Goal: Information Seeking & Learning: Learn about a topic

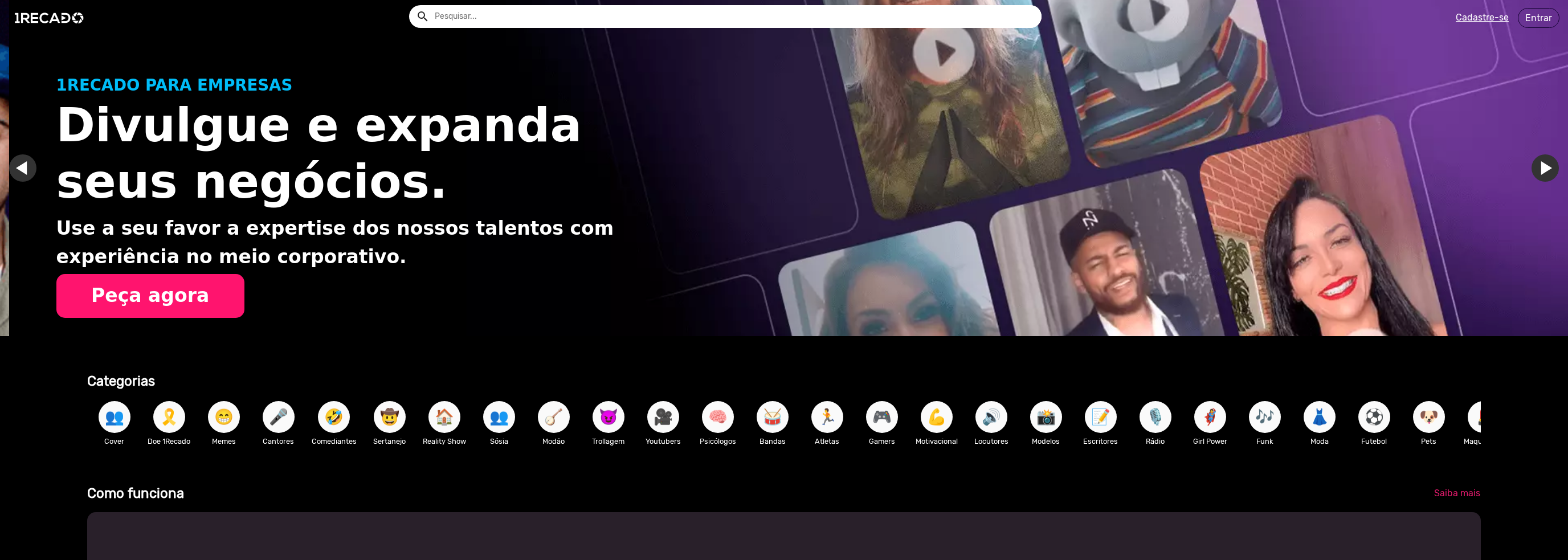
click at [570, 22] on input "text" at bounding box center [734, 16] width 616 height 23
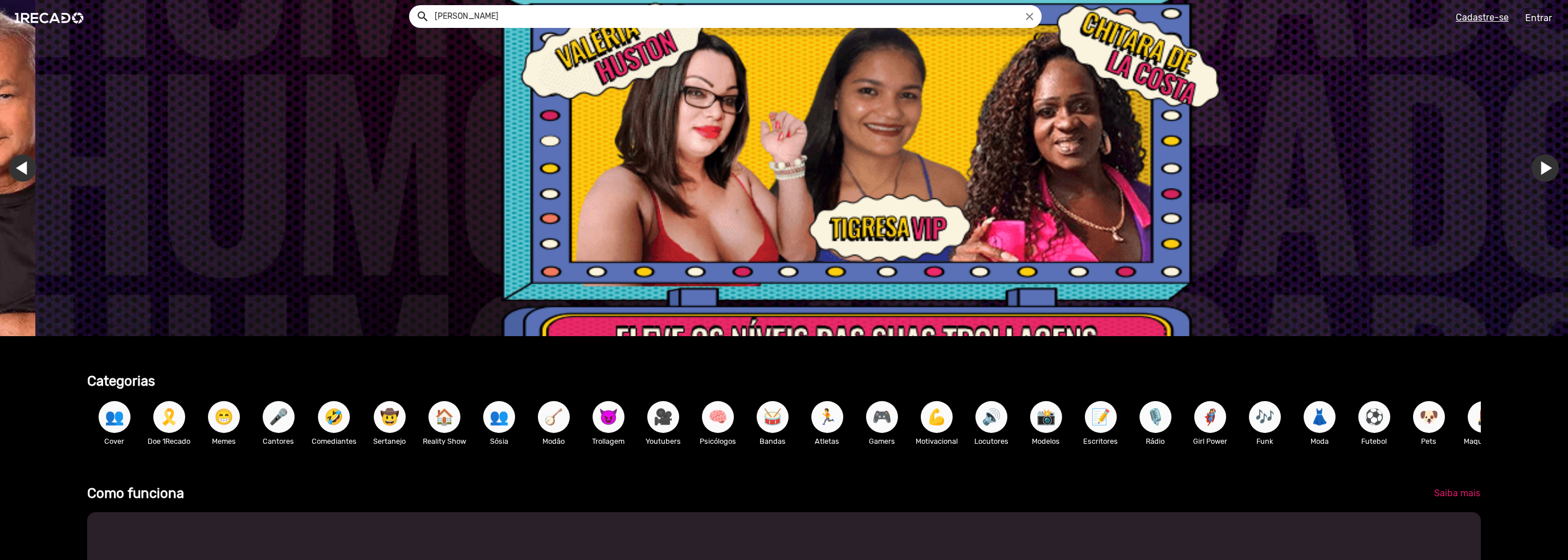
scroll to position [0, 4677]
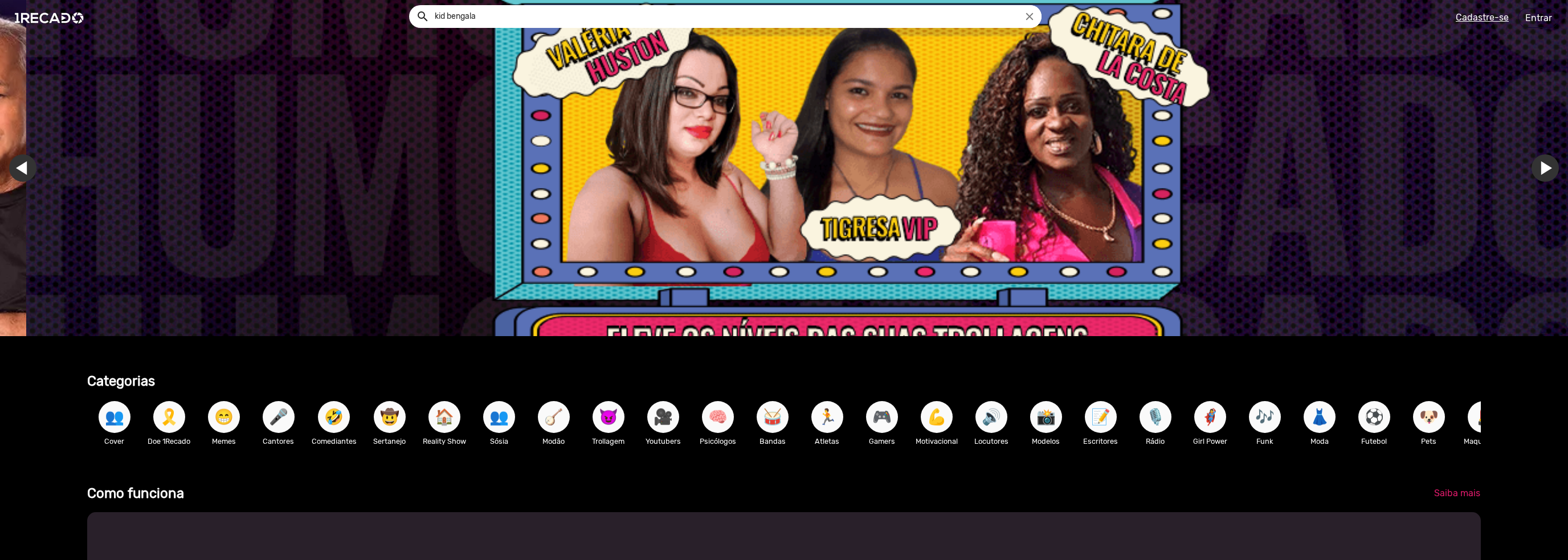
type input "kid bengala"
click at [412, 6] on button "search" at bounding box center [421, 16] width 20 height 20
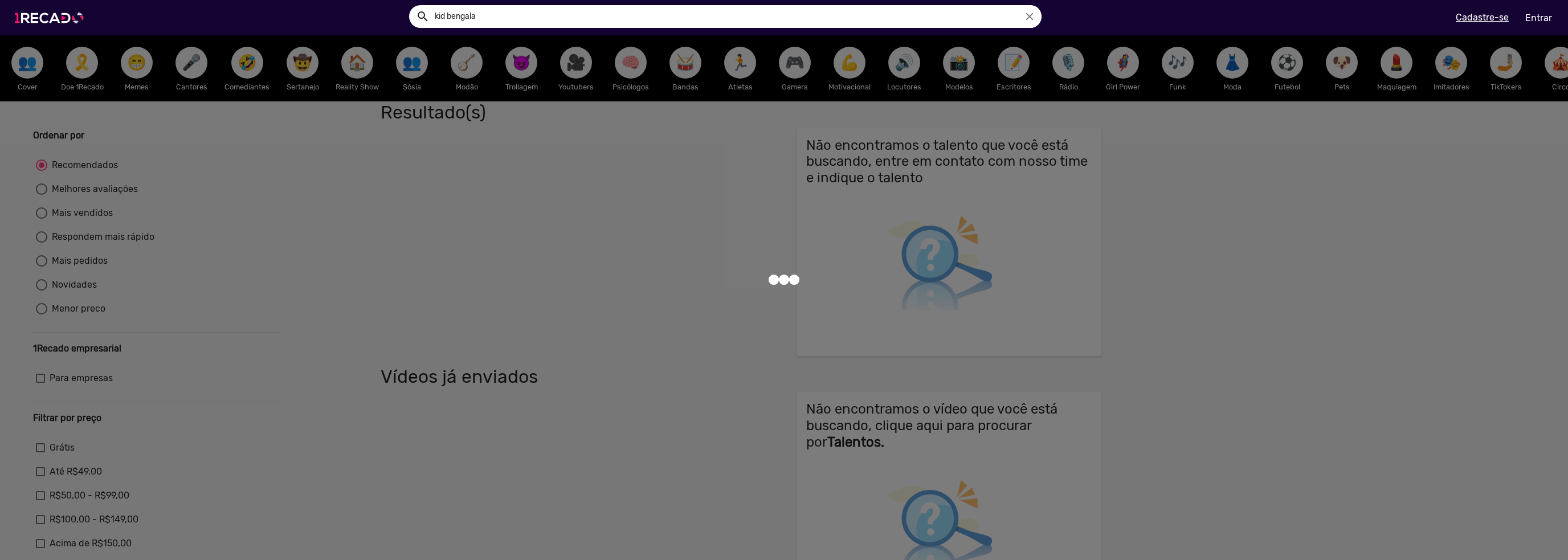
click at [67, 16] on img at bounding box center [52, 18] width 86 height 49
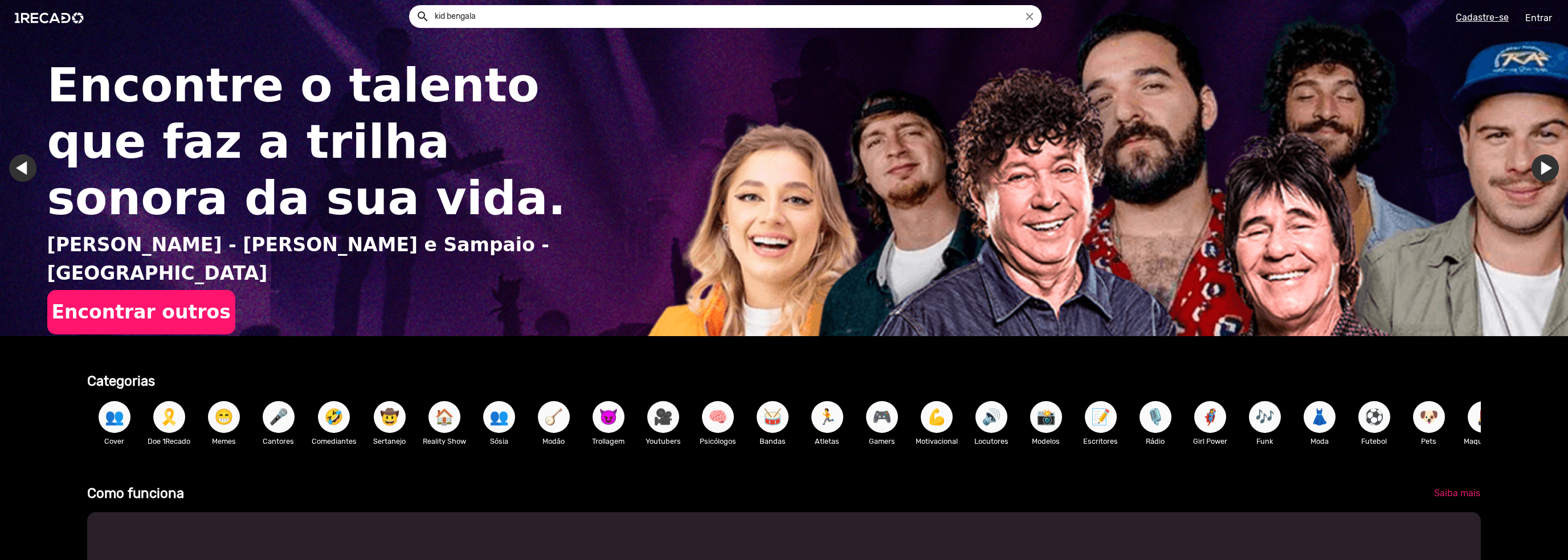
click at [170, 312] on button "Encontrar outros" at bounding box center [141, 311] width 188 height 44
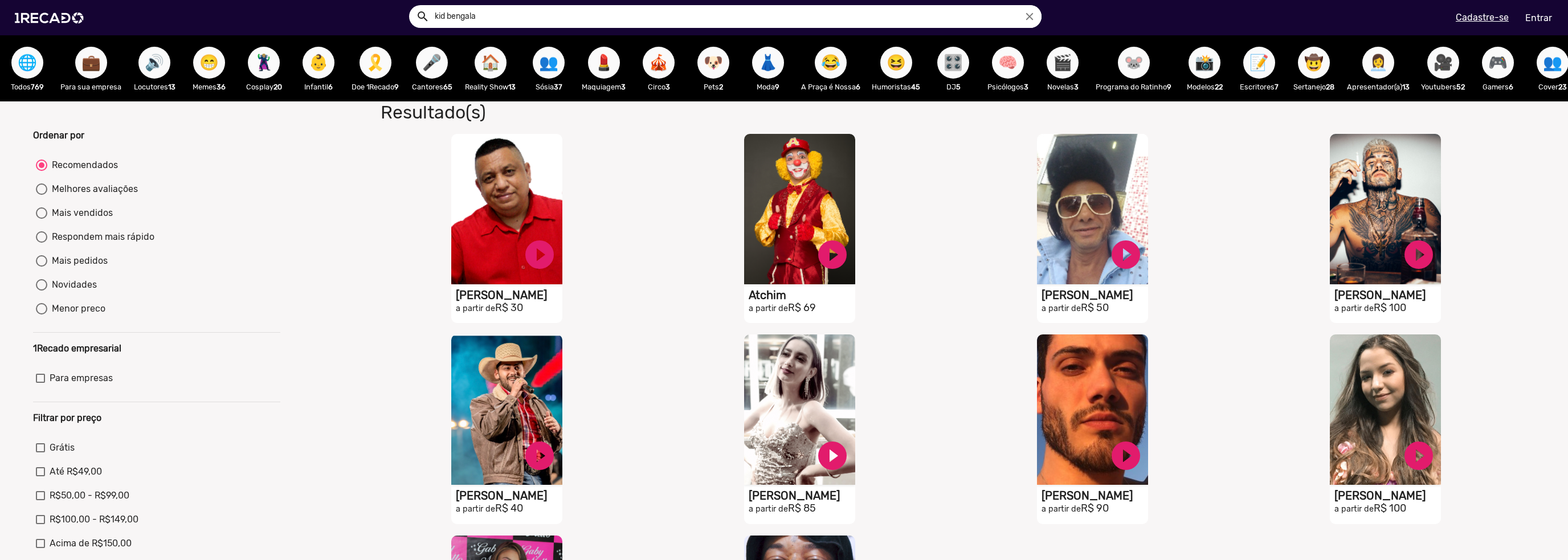
click at [93, 219] on div "Mais vendidos" at bounding box center [80, 213] width 66 height 14
click at [41, 219] on input "Mais vendidos" at bounding box center [41, 219] width 1 height 1
radio input "true"
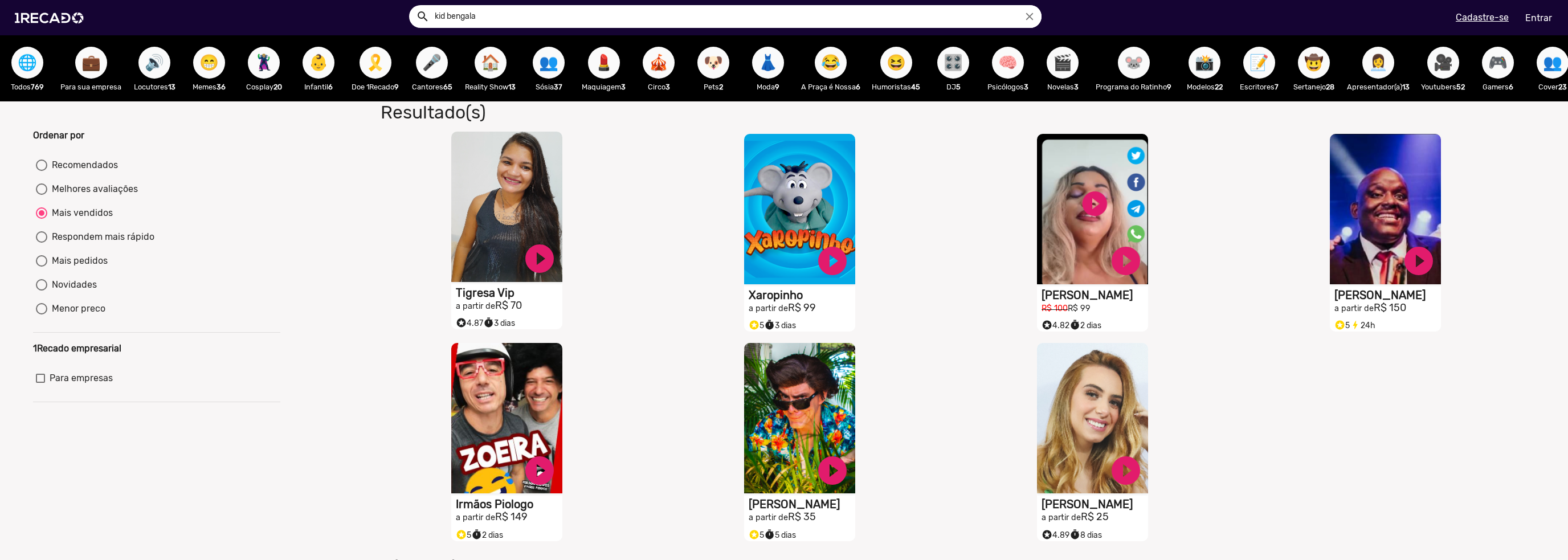
click at [487, 299] on h1 "Tigresa Vip" at bounding box center [509, 293] width 106 height 14
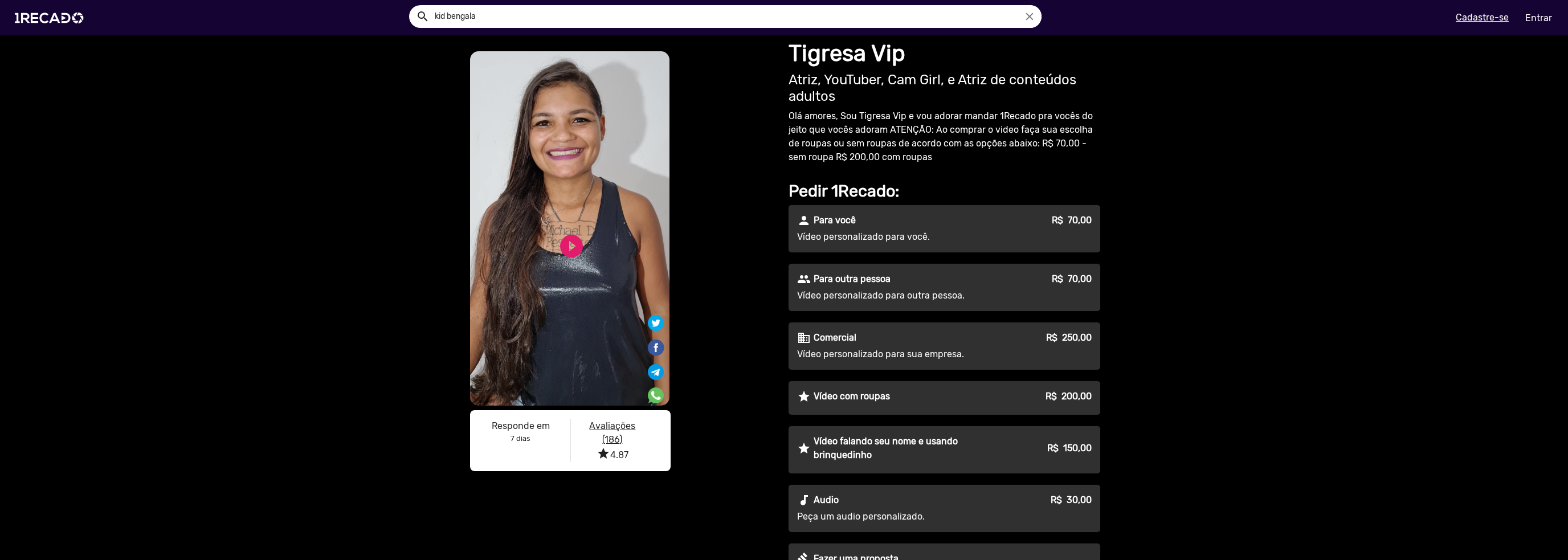
click at [651, 18] on input "kid bengala" at bounding box center [734, 16] width 616 height 23
type input "kid"
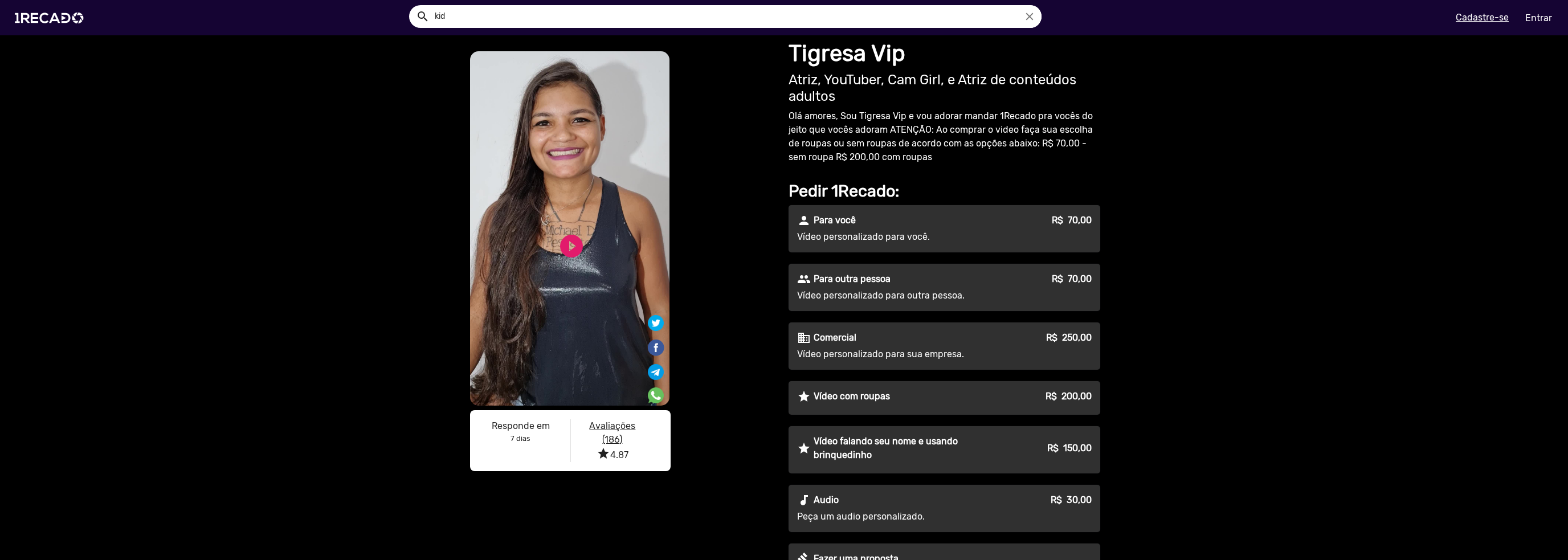
click at [412, 6] on button "search" at bounding box center [421, 16] width 20 height 20
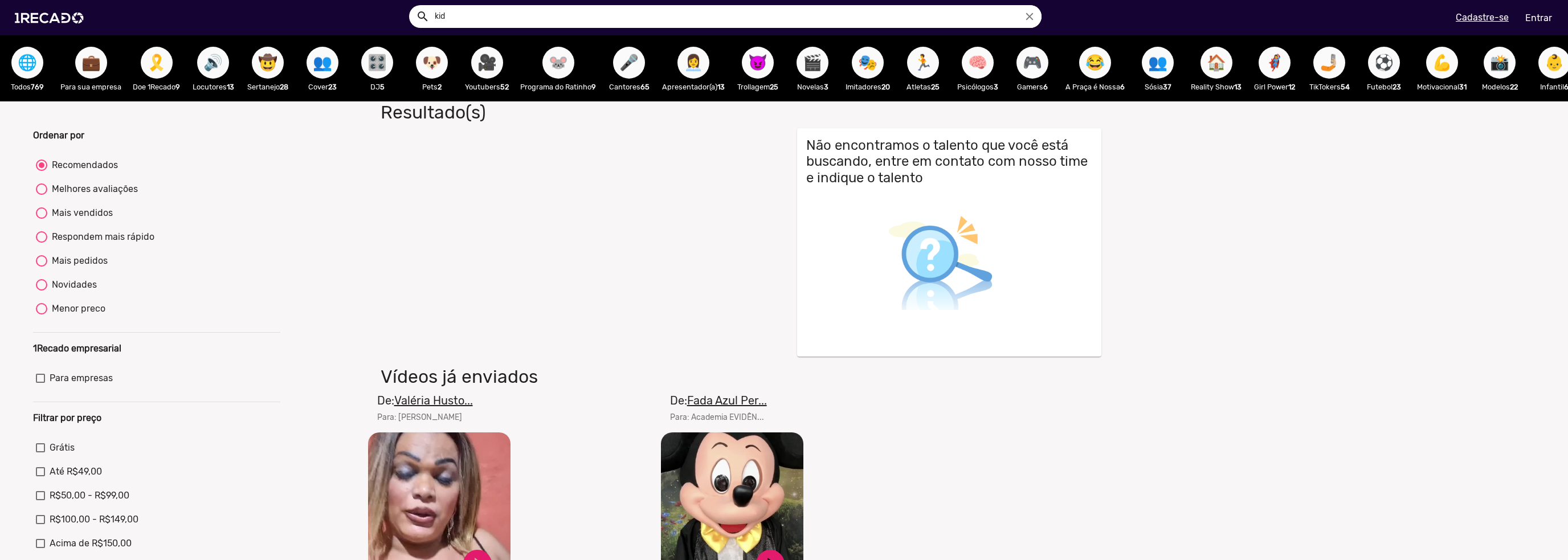
click at [89, 220] on div "Mais vendidos" at bounding box center [80, 213] width 66 height 14
click at [41, 219] on input "Mais vendidos" at bounding box center [41, 219] width 1 height 1
radio input "true"
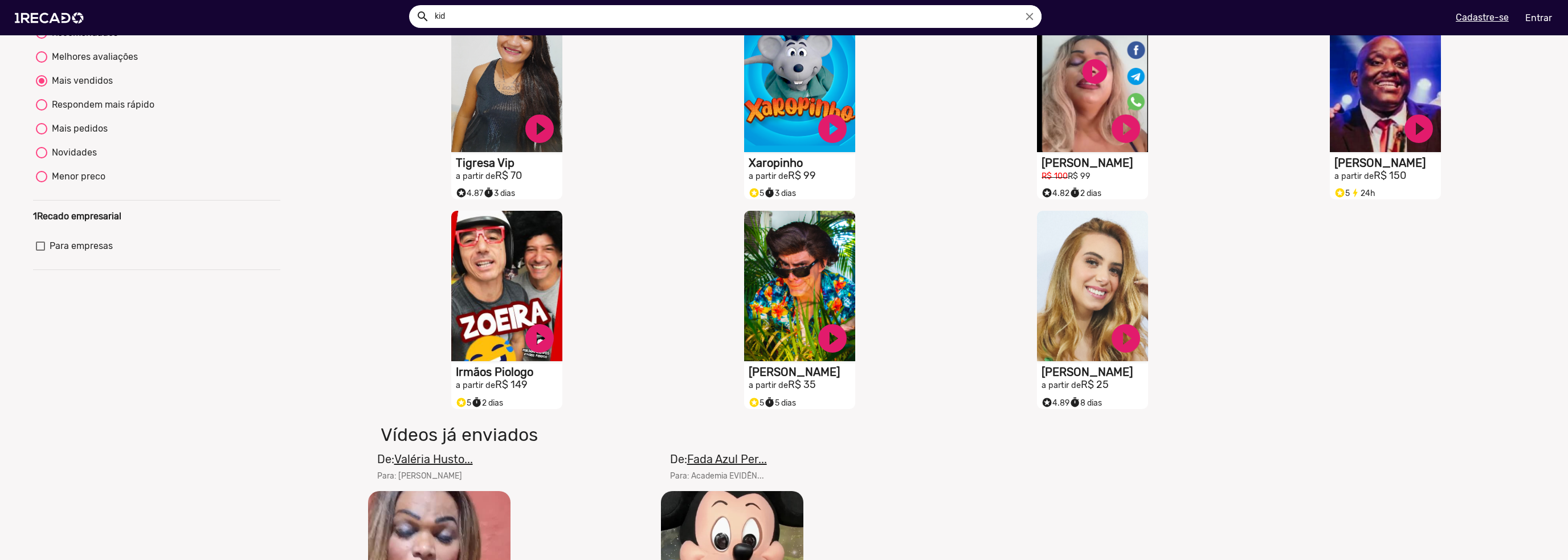
scroll to position [190, 0]
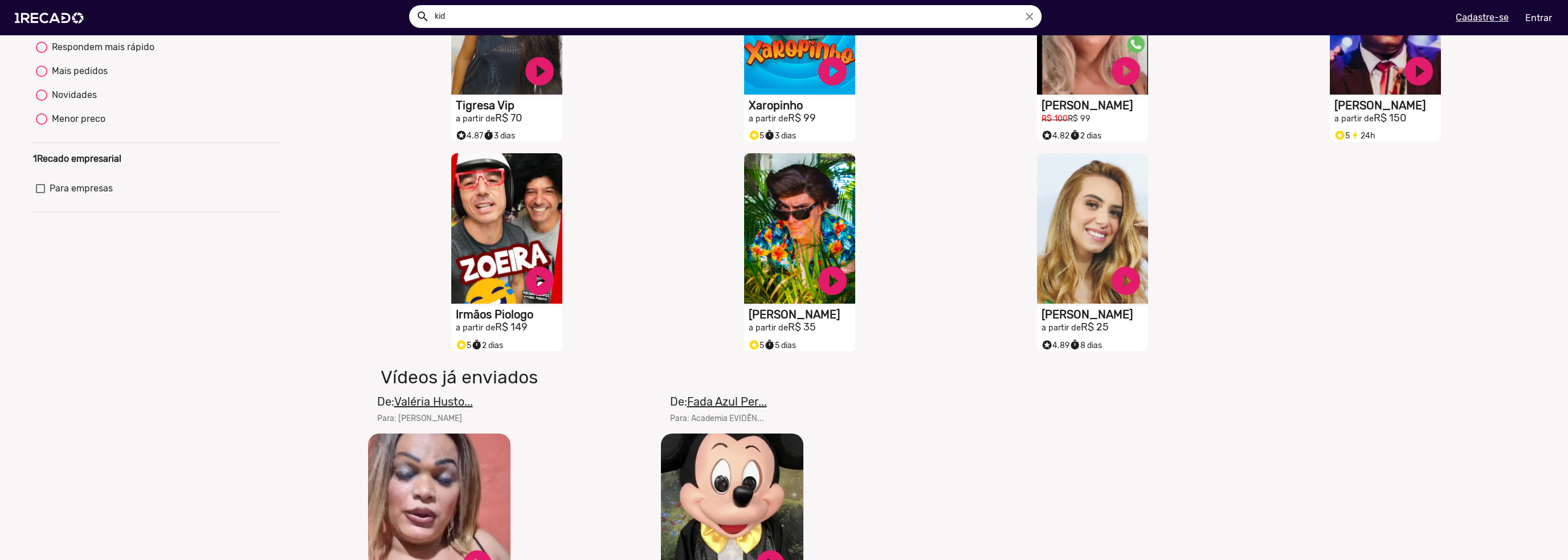
click at [825, 16] on input "kid" at bounding box center [734, 16] width 616 height 23
type input "b"
radio input "true"
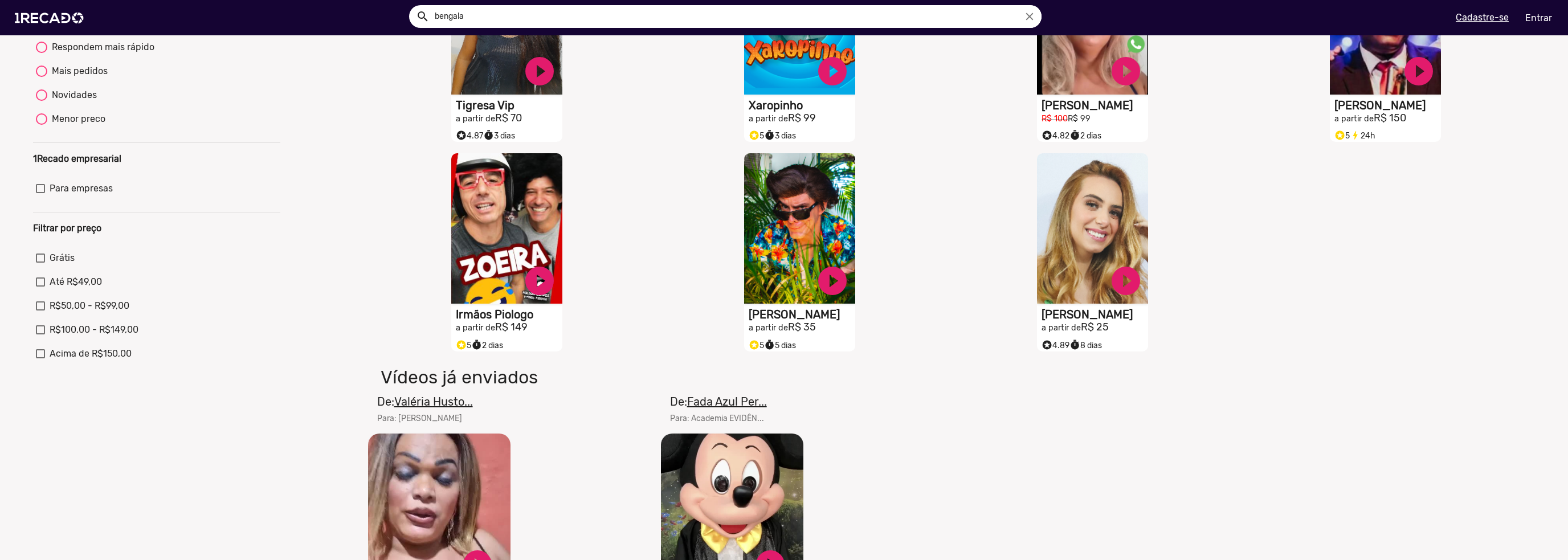
type input "bengala"
click at [412, 6] on button "search" at bounding box center [421, 16] width 20 height 20
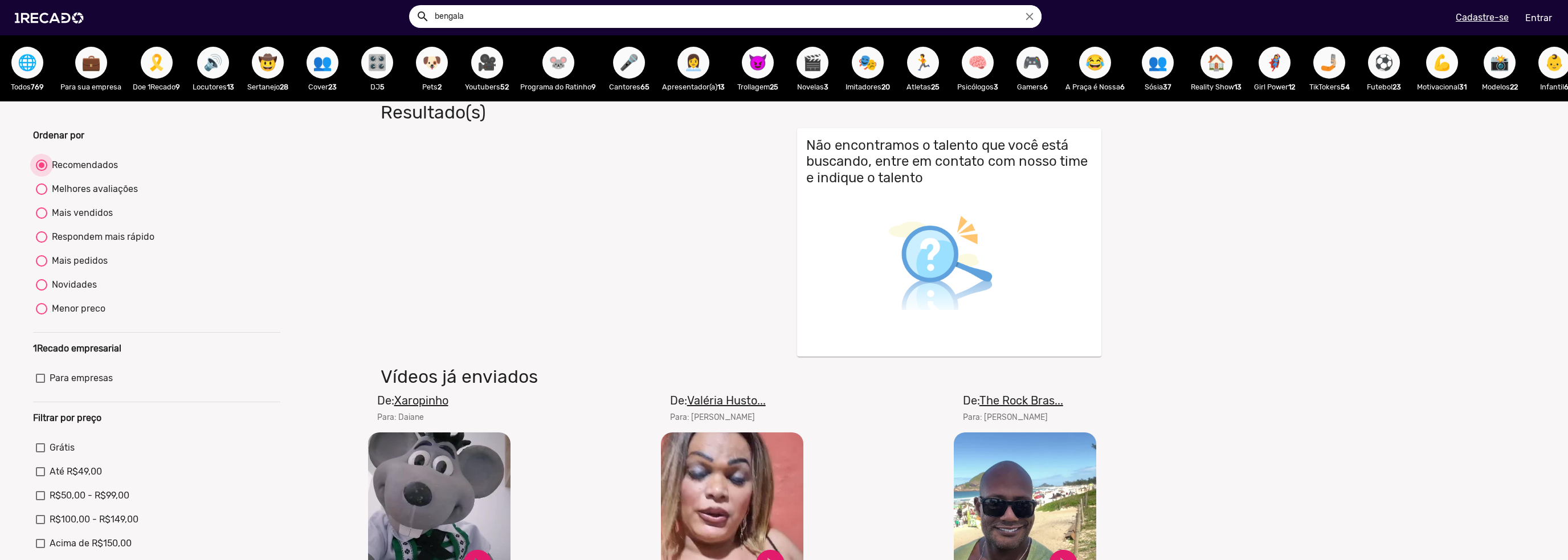
click at [92, 172] on div "Recomendados" at bounding box center [83, 165] width 71 height 14
click at [41, 171] on input "Recomendados" at bounding box center [41, 171] width 1 height 1
click at [93, 194] on div "Melhores avaliações" at bounding box center [92, 189] width 91 height 14
click at [41, 195] on input "Melhores avaliações" at bounding box center [41, 195] width 1 height 1
radio input "true"
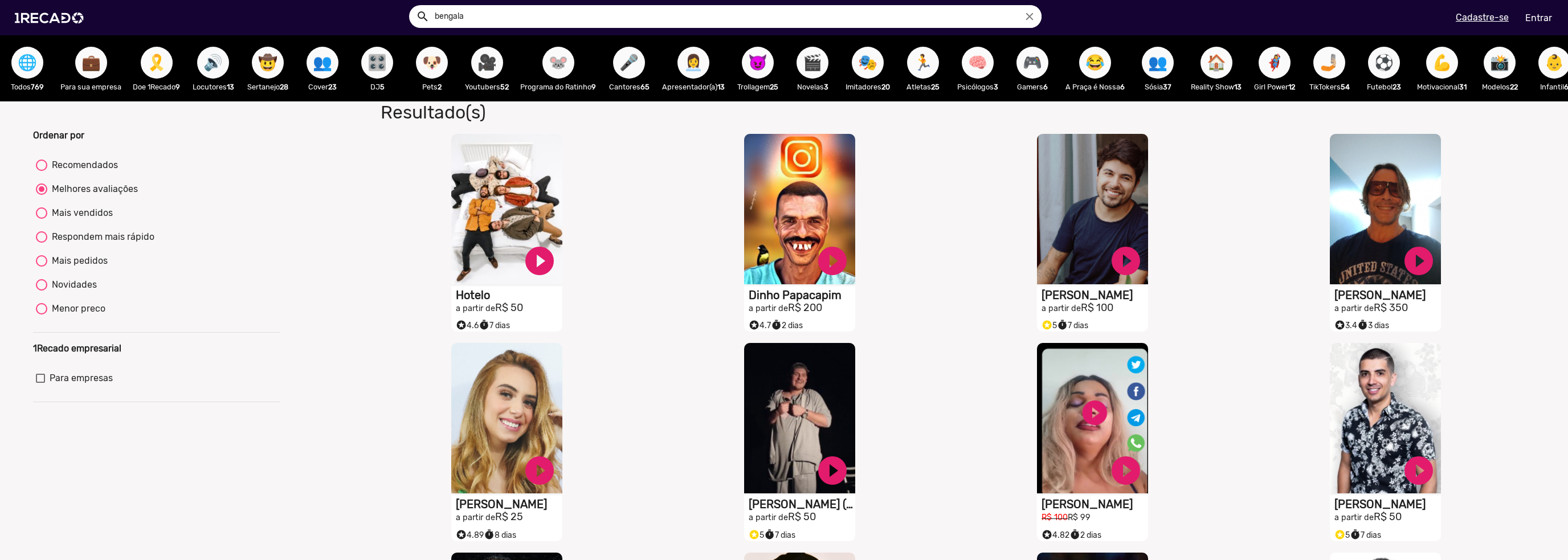
click at [36, 55] on span "🌐" at bounding box center [27, 62] width 19 height 32
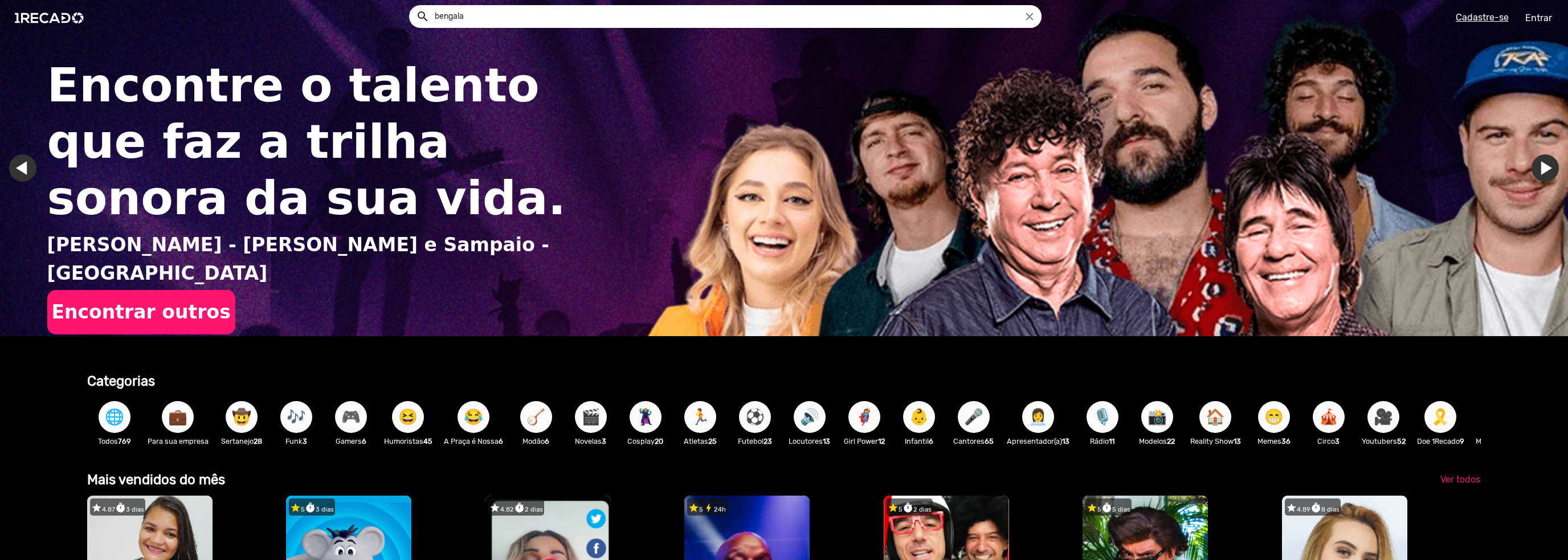
click at [105, 419] on span "🌐" at bounding box center [115, 417] width 19 height 32
click at [117, 419] on span "🌐" at bounding box center [115, 417] width 19 height 32
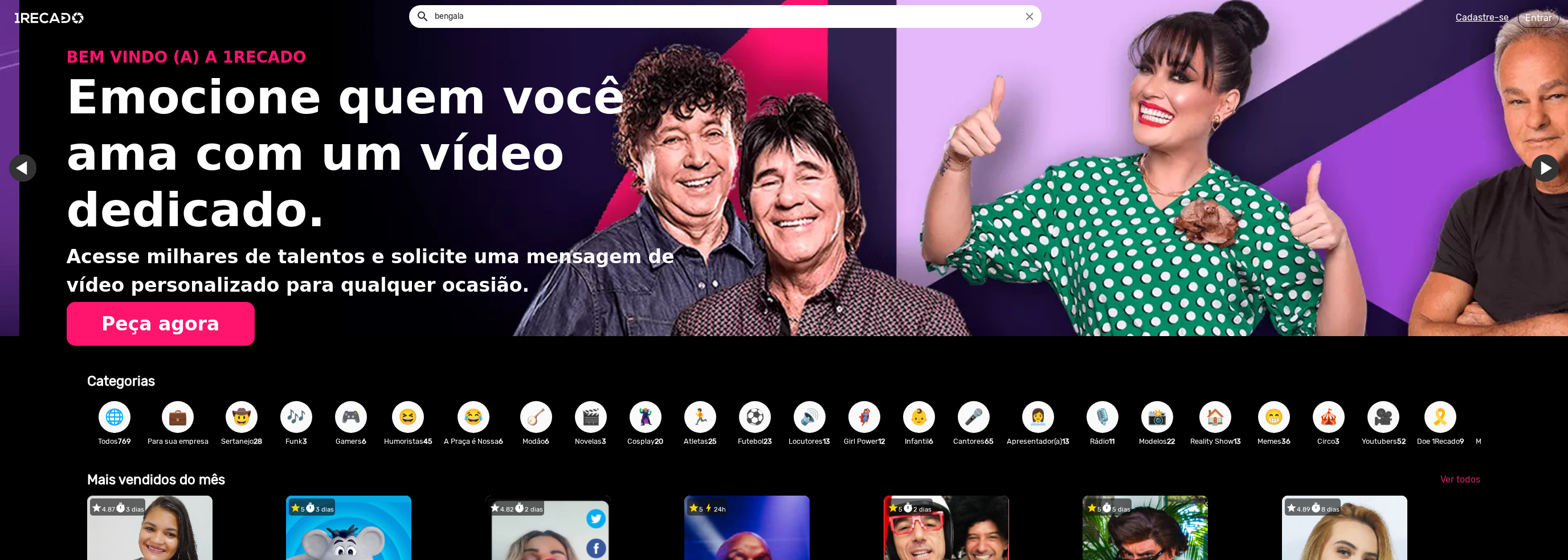
scroll to position [0, 3118]
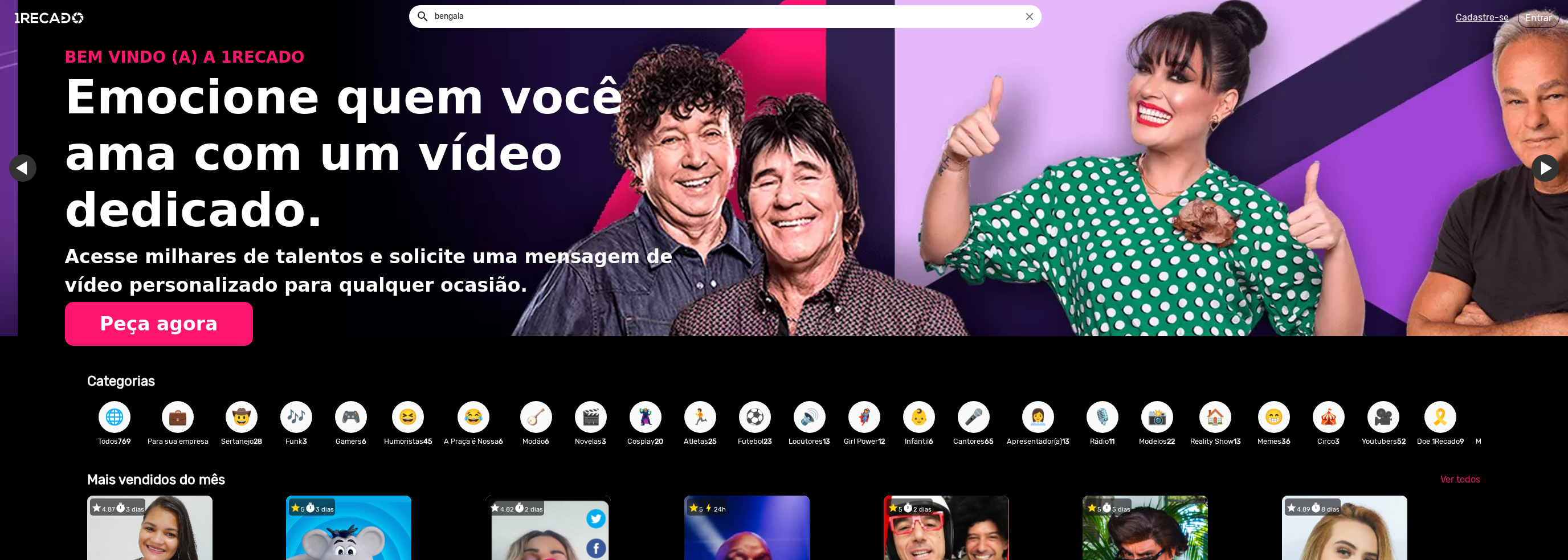
click at [1156, 420] on span "📸" at bounding box center [1157, 417] width 19 height 32
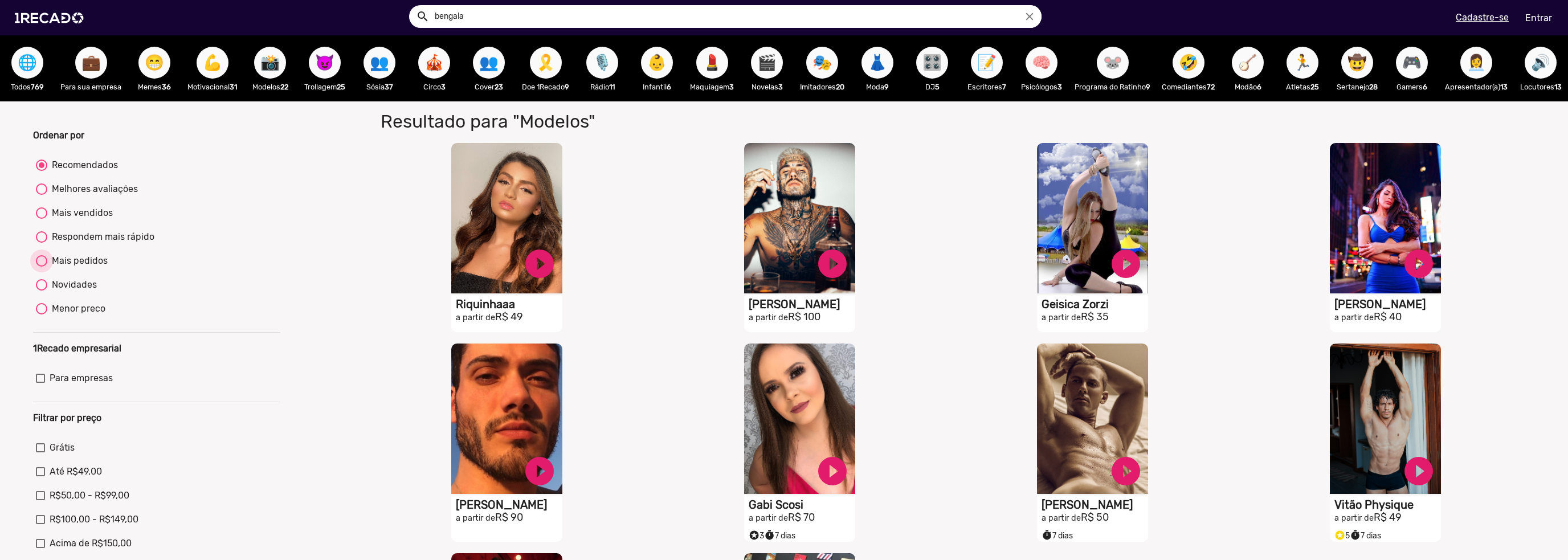
click at [81, 267] on div "Mais pedidos" at bounding box center [78, 261] width 61 height 14
click at [41, 267] on input "Mais pedidos" at bounding box center [41, 267] width 1 height 1
radio input "true"
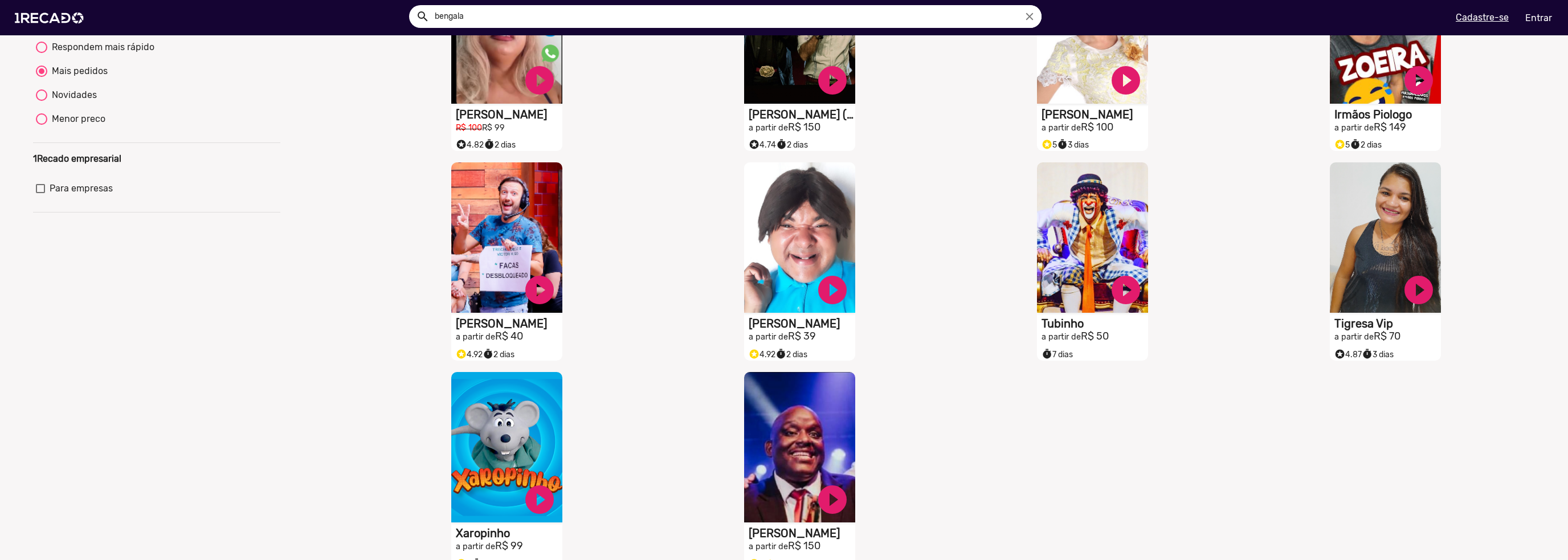
scroll to position [379, 0]
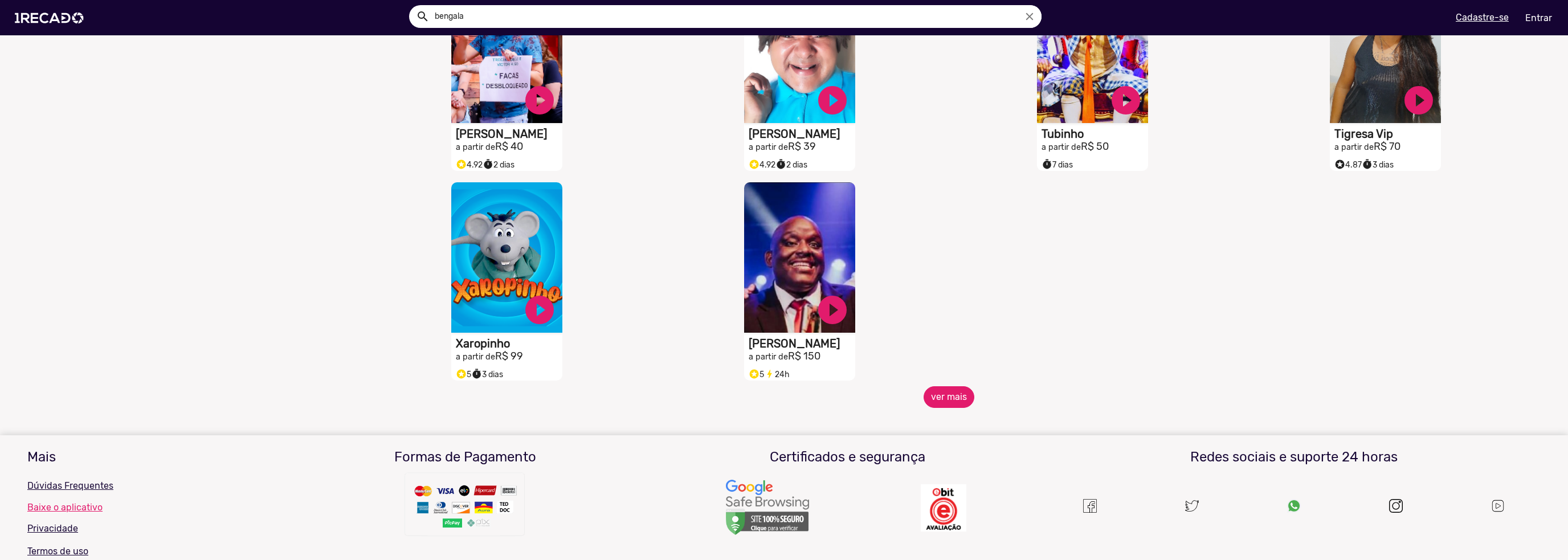
click at [935, 408] on button "ver mais" at bounding box center [949, 397] width 51 height 21
click at [950, 406] on button "ver mais" at bounding box center [949, 397] width 51 height 21
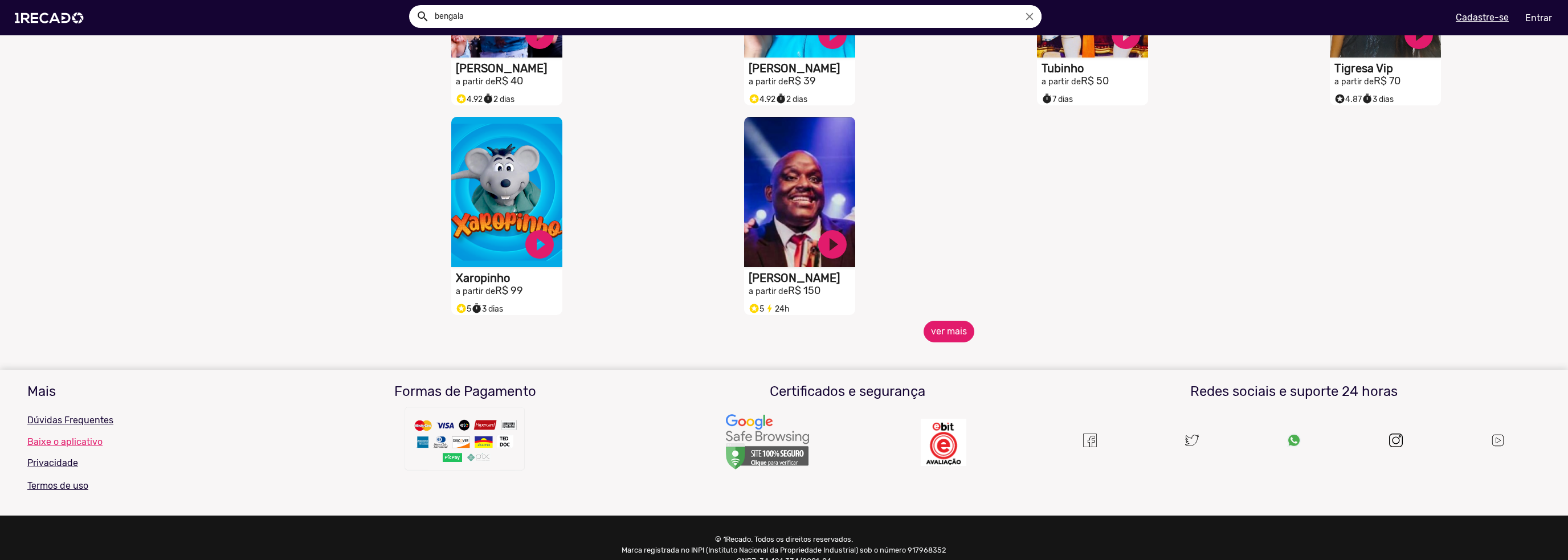
scroll to position [488, 0]
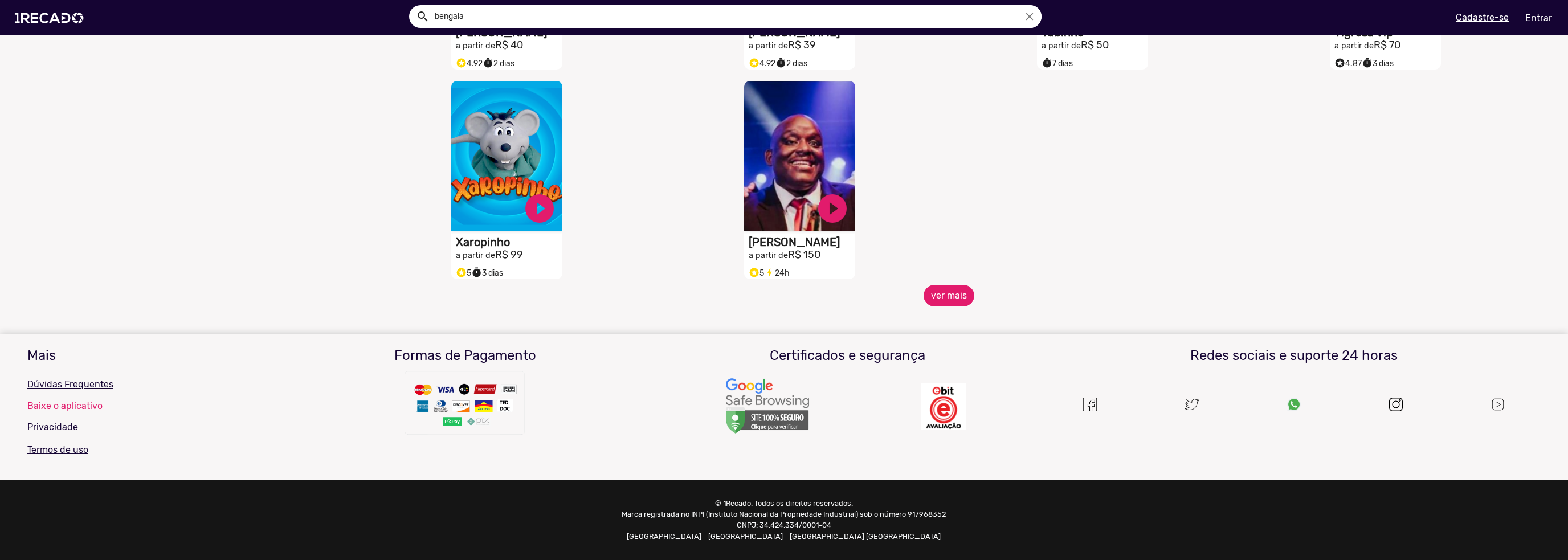
click at [949, 298] on button "ver mais" at bounding box center [949, 295] width 51 height 21
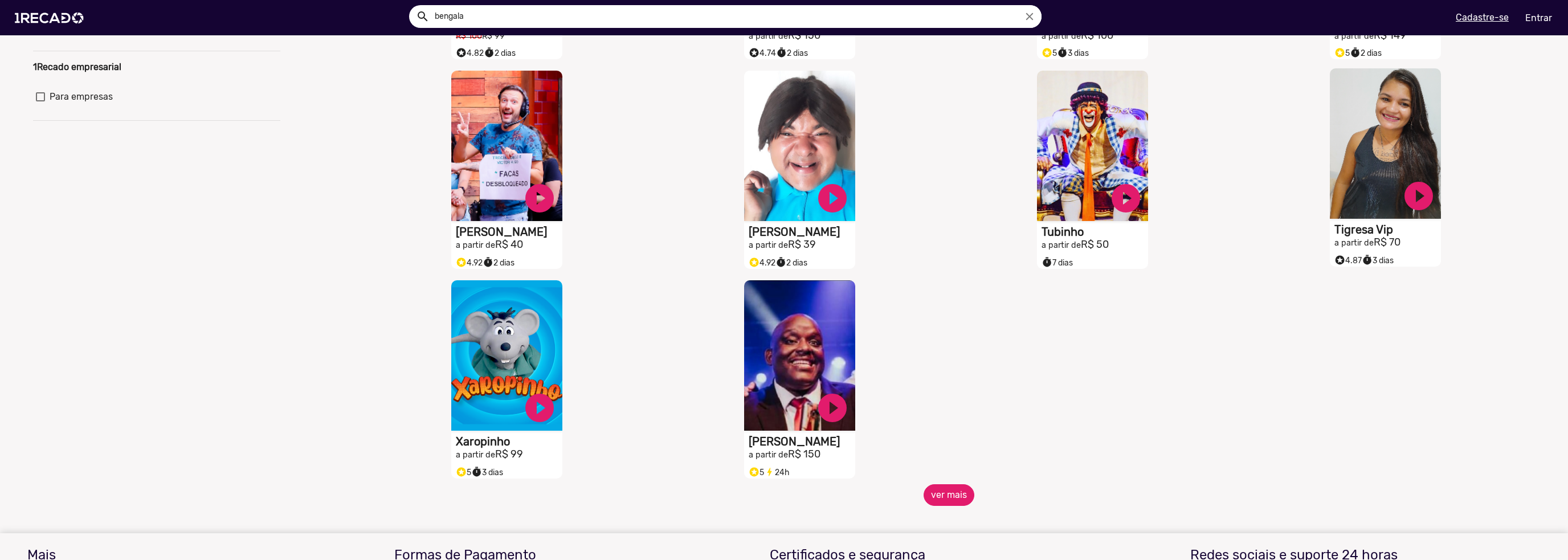
scroll to position [108, 0]
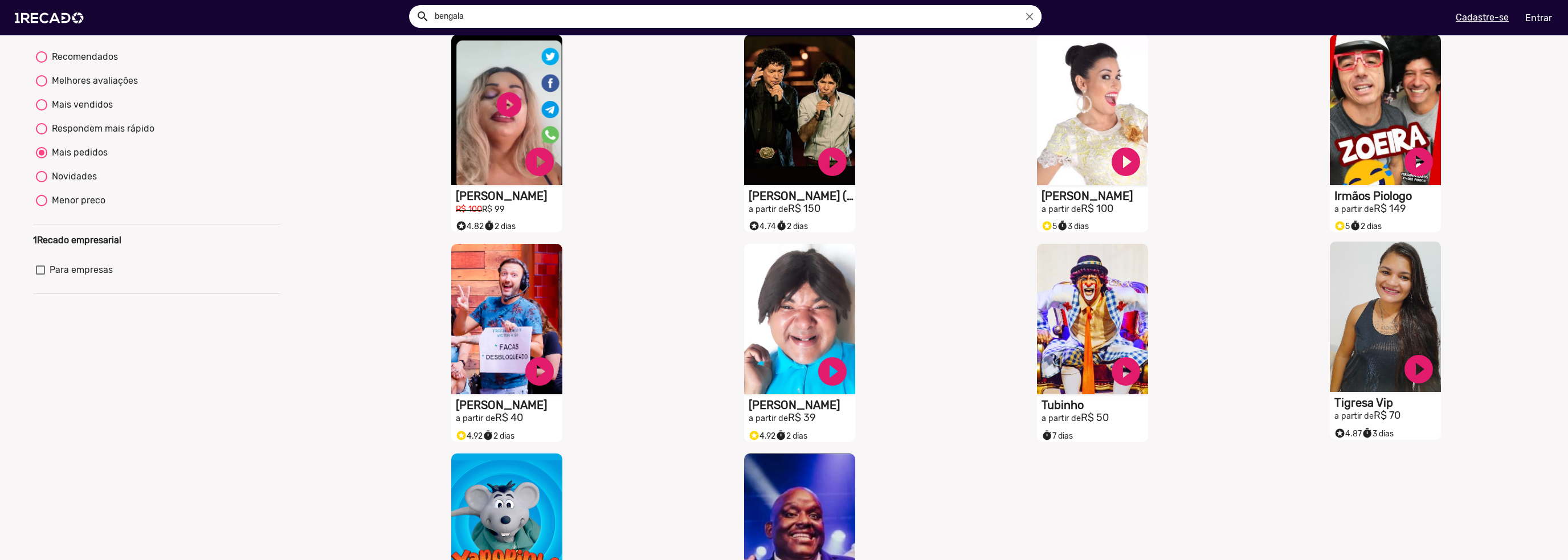
click at [1423, 335] on video "S1RECADO vídeos dedicados para fãs e empresas" at bounding box center [1385, 317] width 111 height 151
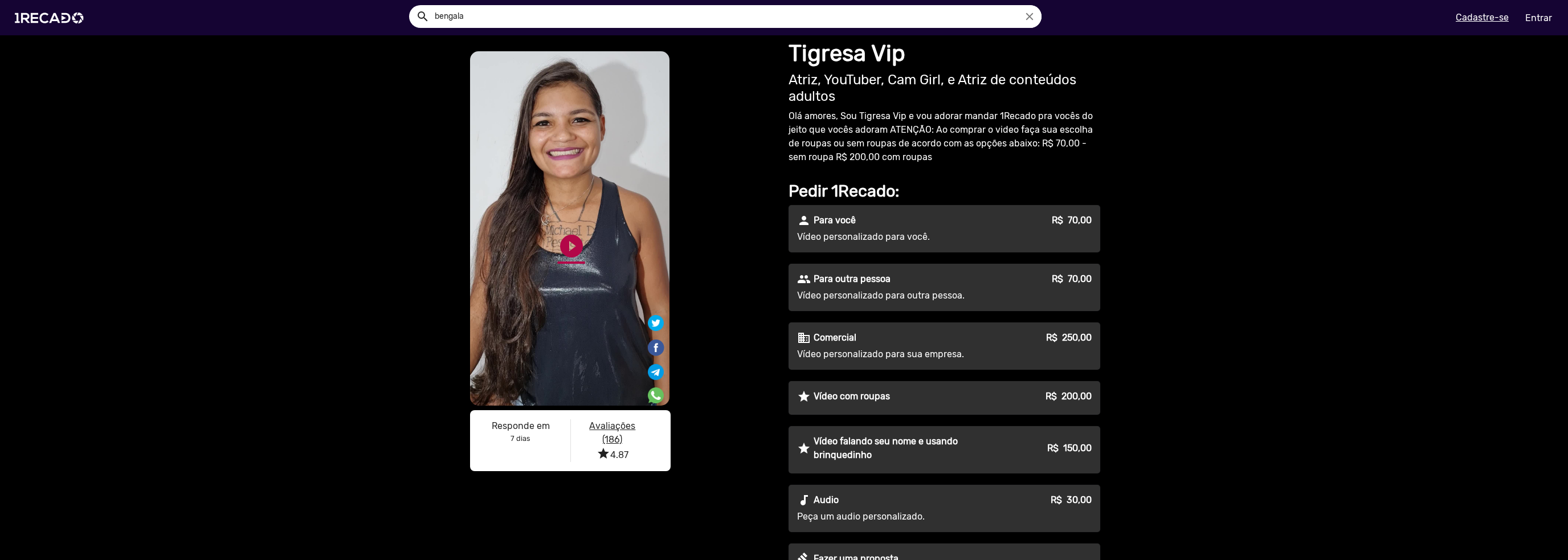
click at [558, 243] on link "play_circle_filled" at bounding box center [571, 246] width 27 height 27
